Goal: Information Seeking & Learning: Find contact information

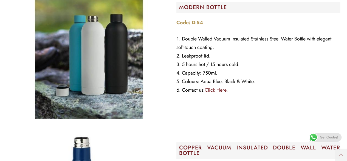
scroll to position [2114, 0]
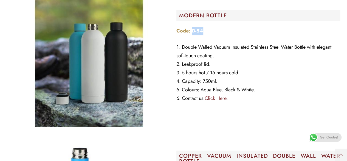
drag, startPoint x: 205, startPoint y: 40, endPoint x: 192, endPoint y: 40, distance: 12.4
click at [192, 35] on p "Code: D-54" at bounding box center [259, 31] width 164 height 9
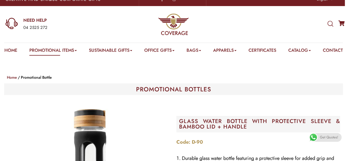
scroll to position [0, 0]
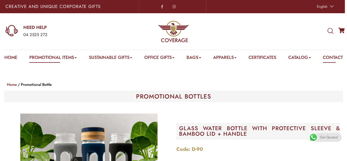
click at [323, 63] on link "Contact" at bounding box center [333, 58] width 20 height 9
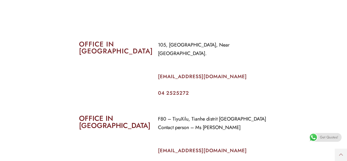
scroll to position [229, 0]
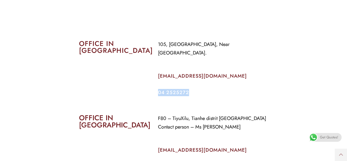
drag, startPoint x: 194, startPoint y: 92, endPoint x: 146, endPoint y: 103, distance: 49.5
click at [157, 94] on div "105, Al Faraidooni Building, Near Al Jadeed Bakery. info@coverageuae.com 04 252…" at bounding box center [213, 67] width 119 height 63
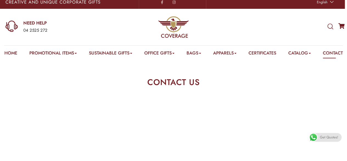
scroll to position [0, 0]
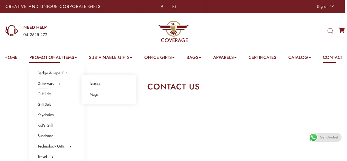
click at [48, 82] on link "Drinkware" at bounding box center [46, 83] width 17 height 7
click at [108, 82] on ul "Bottles Mugs" at bounding box center [109, 89] width 55 height 29
click at [100, 83] on link "Bottles" at bounding box center [95, 83] width 10 height 7
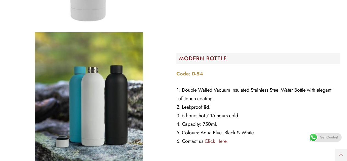
scroll to position [2099, 0]
